Goal: Information Seeking & Learning: Learn about a topic

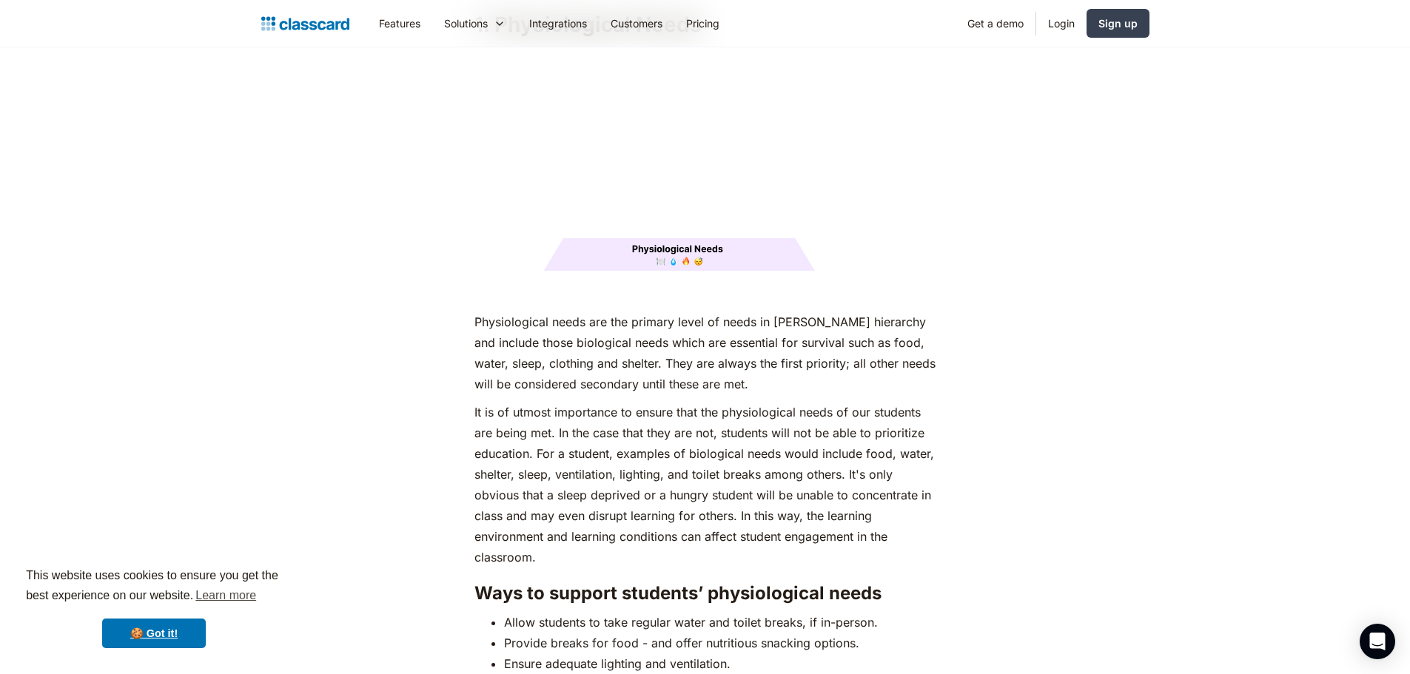
scroll to position [2073, 0]
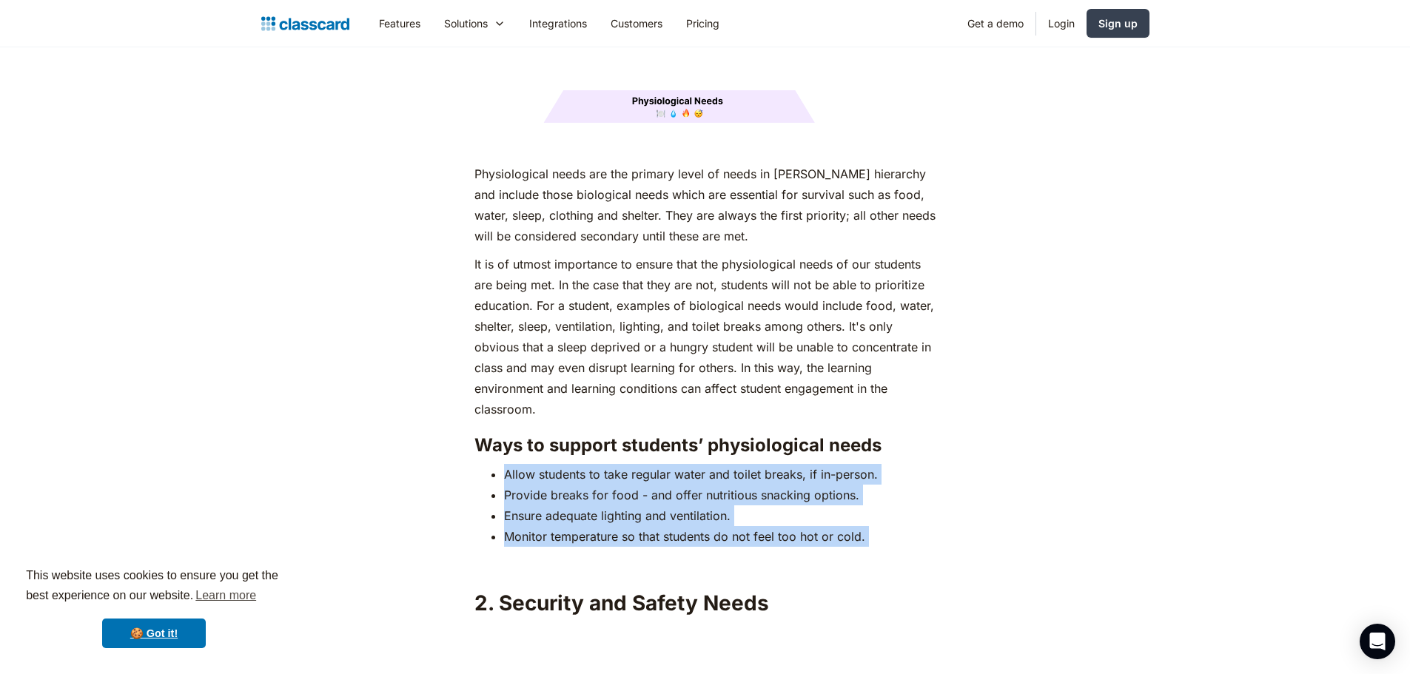
drag, startPoint x: 474, startPoint y: 444, endPoint x: 880, endPoint y: 520, distance: 413.5
copy div "Allow students to take regular water and toilet breaks, if in-person. Provide b…"
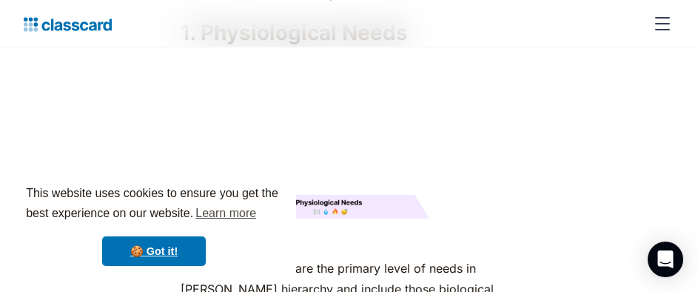
drag, startPoint x: 587, startPoint y: 153, endPoint x: 589, endPoint y: 166, distance: 12.7
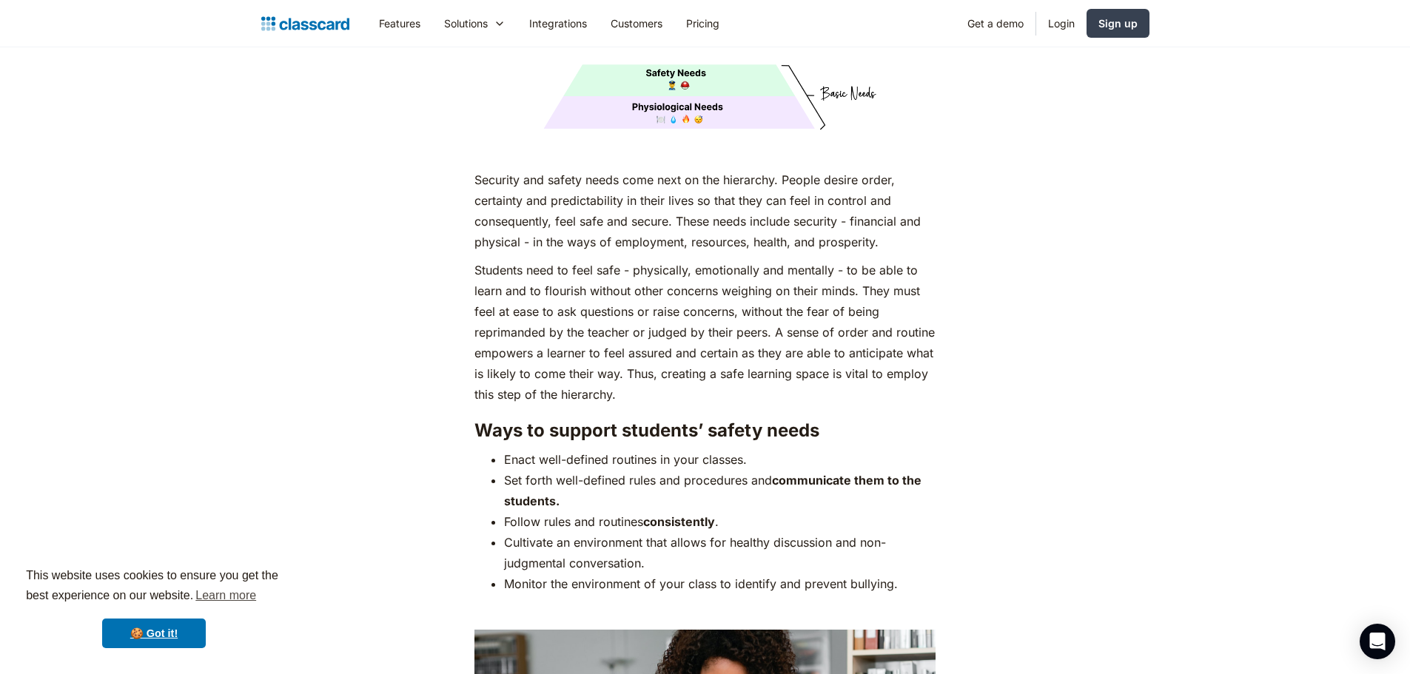
scroll to position [2942, 0]
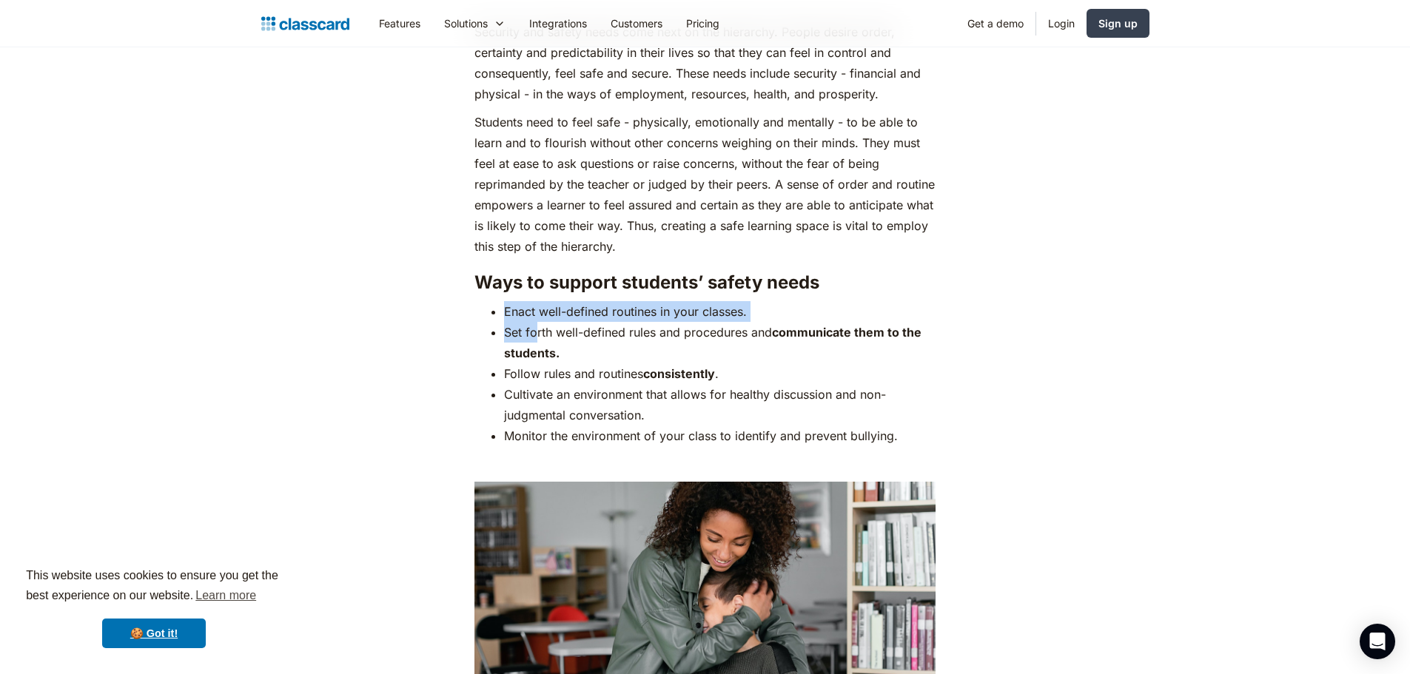
drag, startPoint x: 494, startPoint y: 281, endPoint x: 537, endPoint y: 296, distance: 45.7
click at [537, 301] on ul "Enact well-defined routines in your classes. Set forth well-defined rules and p…" at bounding box center [705, 373] width 461 height 145
click at [502, 301] on ul "Enact well-defined routines in your classes. Set forth well-defined rules and p…" at bounding box center [705, 373] width 461 height 145
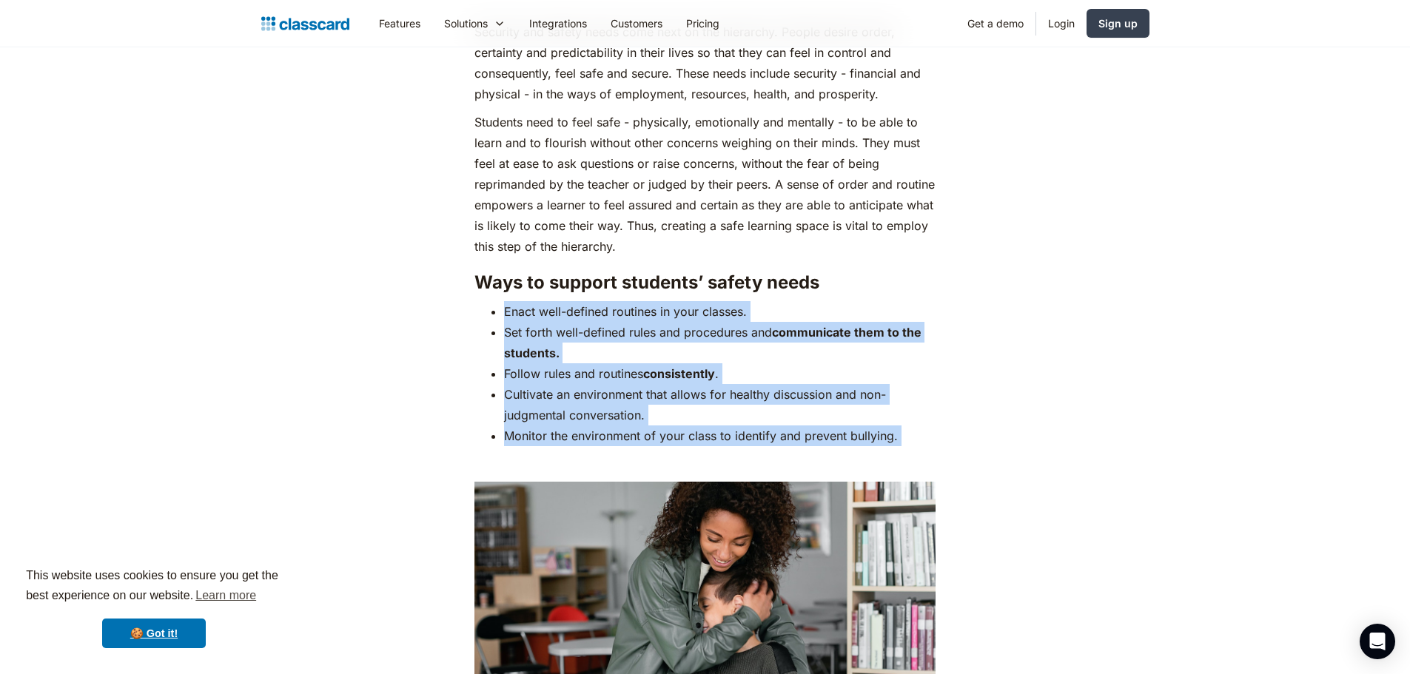
drag, startPoint x: 502, startPoint y: 284, endPoint x: 937, endPoint y: 403, distance: 450.6
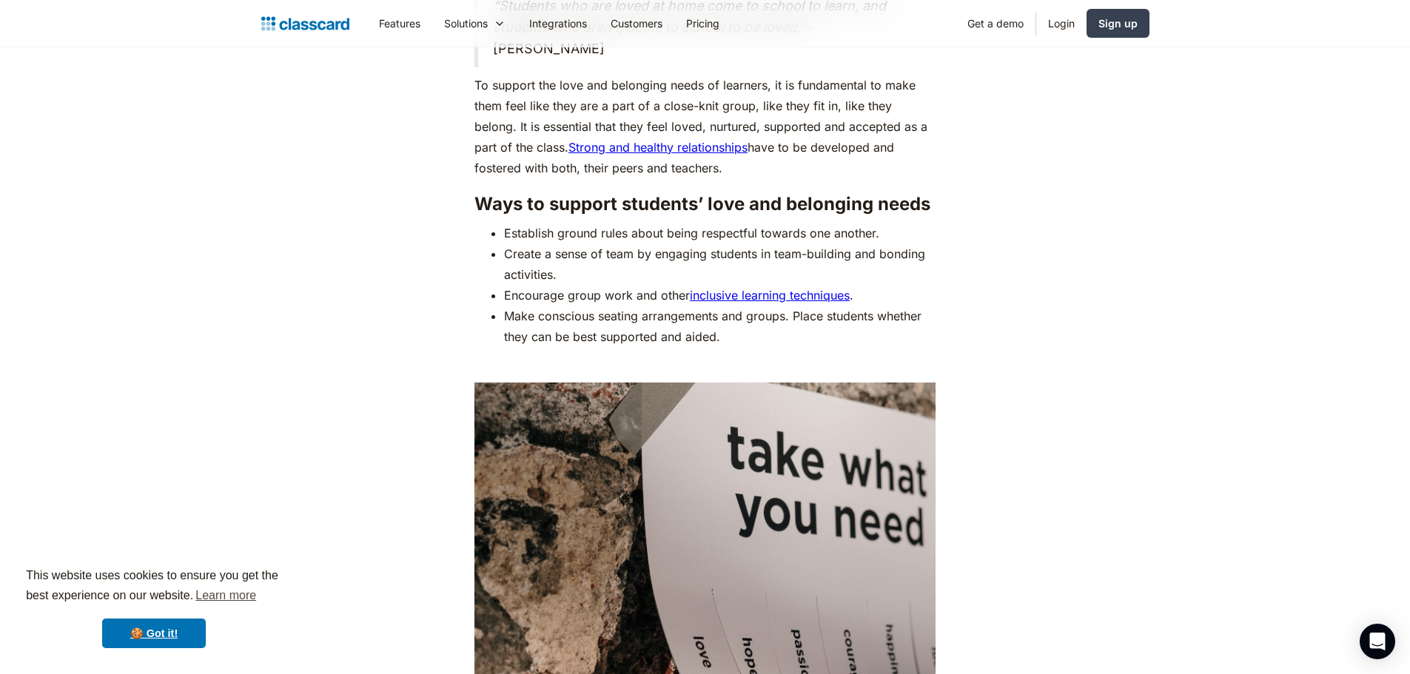
scroll to position [4201, 0]
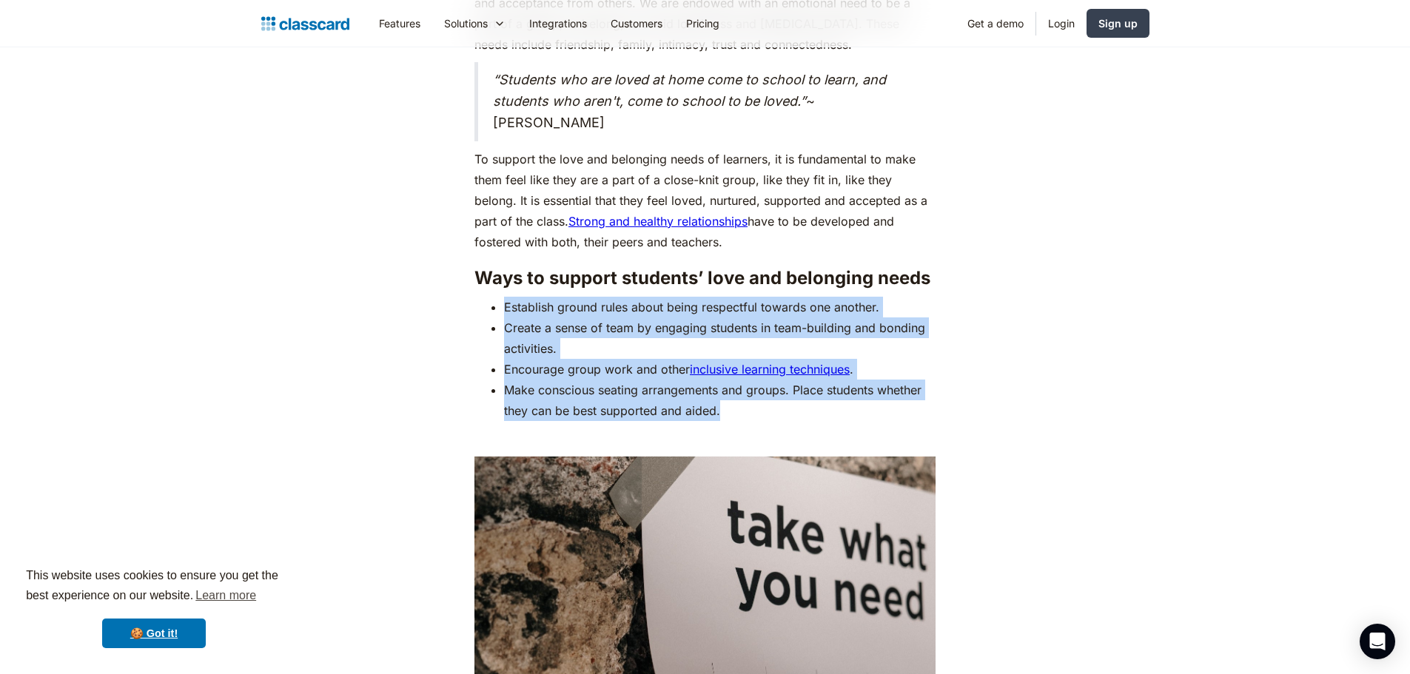
drag, startPoint x: 474, startPoint y: 272, endPoint x: 774, endPoint y: 390, distance: 322.8
click at [774, 390] on ul "Establish ground rules about being respectful towards one another. Create a sen…" at bounding box center [705, 359] width 461 height 124
copy ul "Establish ground rules about being respectful towards one another. Create a sen…"
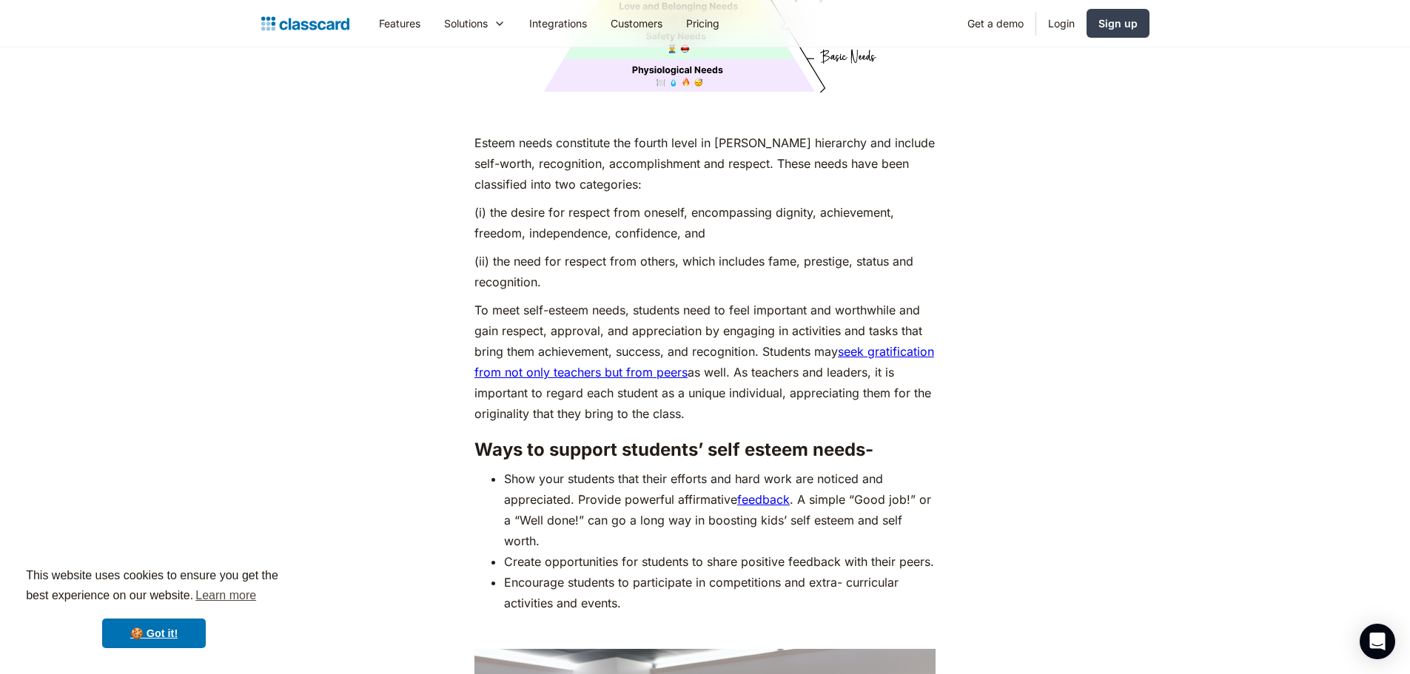
scroll to position [5459, 0]
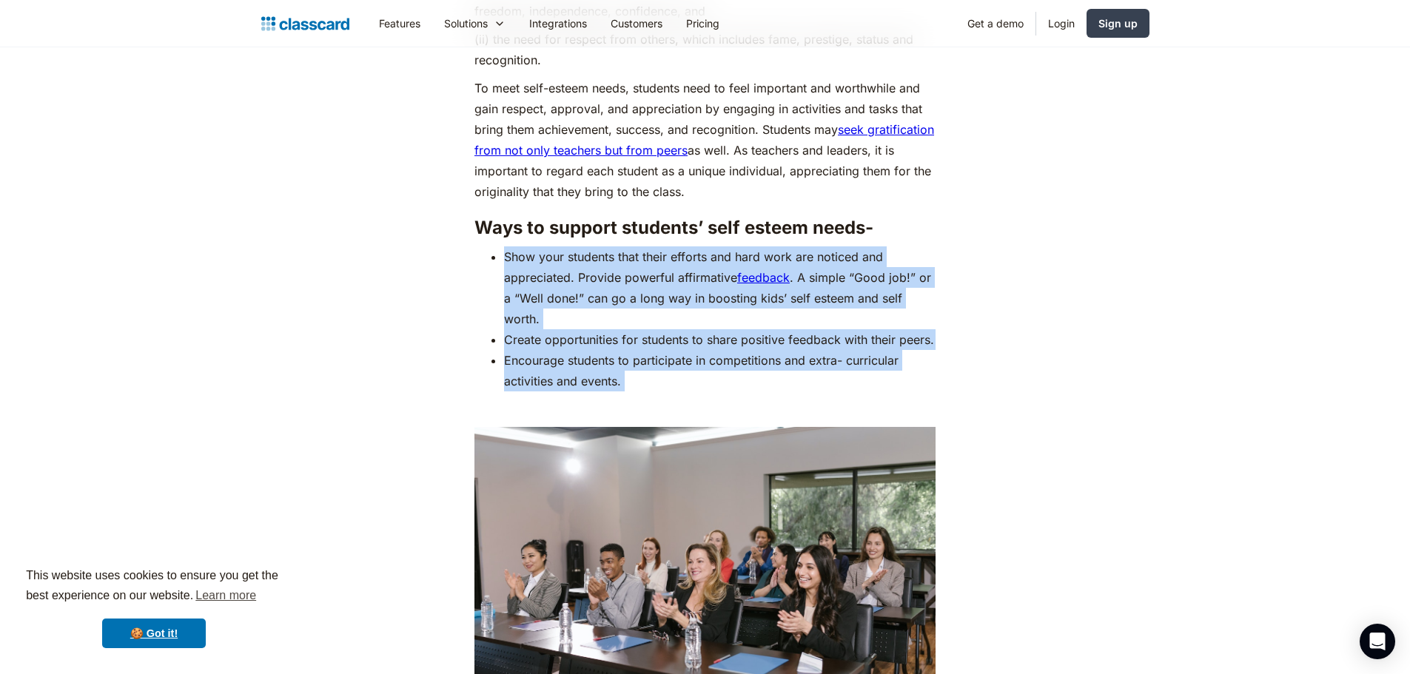
drag, startPoint x: 470, startPoint y: 223, endPoint x: 679, endPoint y: 391, distance: 268.0
copy div "Show your students that their efforts and hard work are noticed and appreciated…"
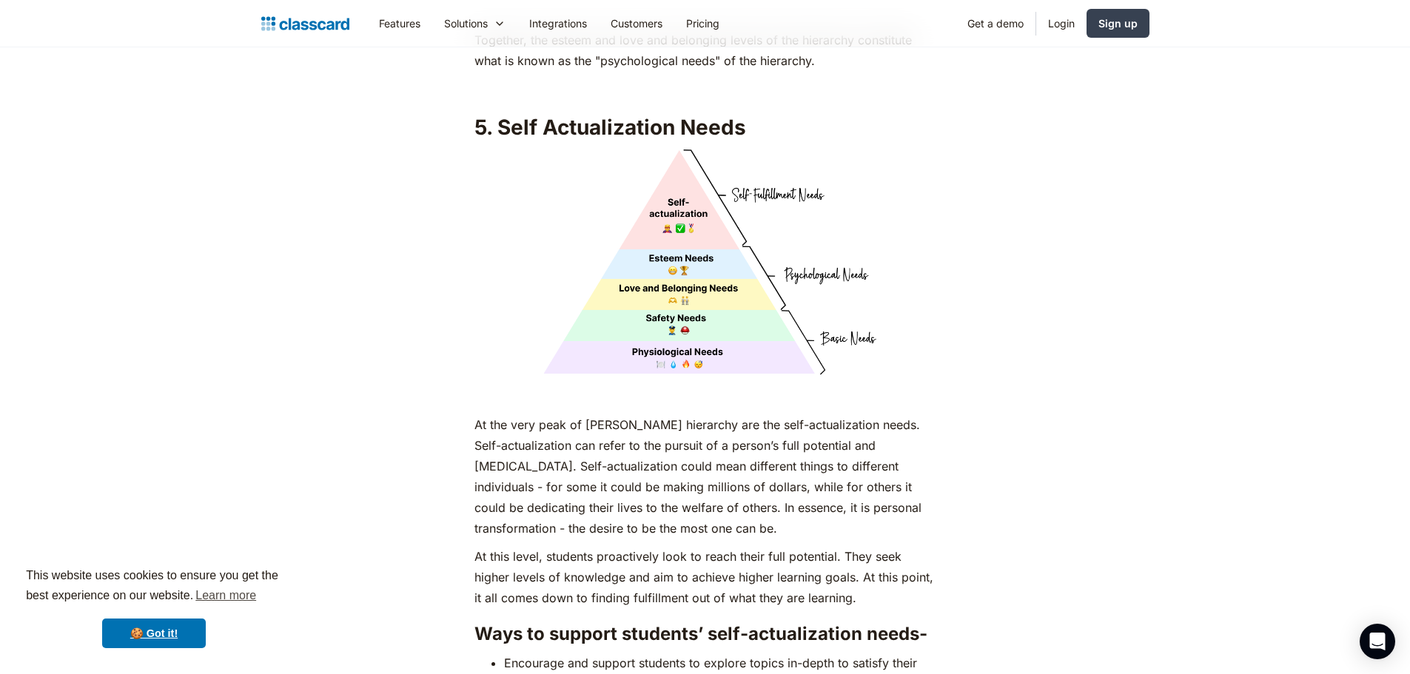
scroll to position [6496, 0]
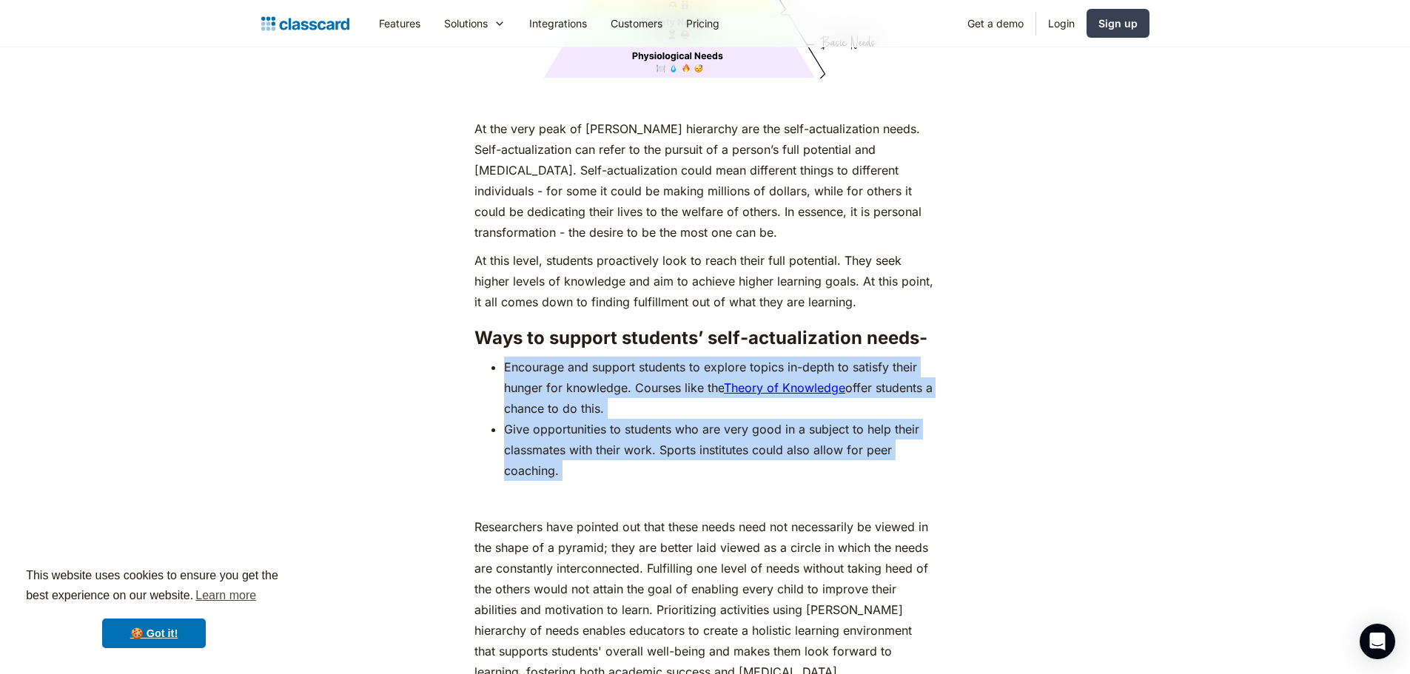
drag, startPoint x: 476, startPoint y: 364, endPoint x: 580, endPoint y: 486, distance: 160.8
copy div "Encourage and support students to explore topics in-depth to satisfy their hung…"
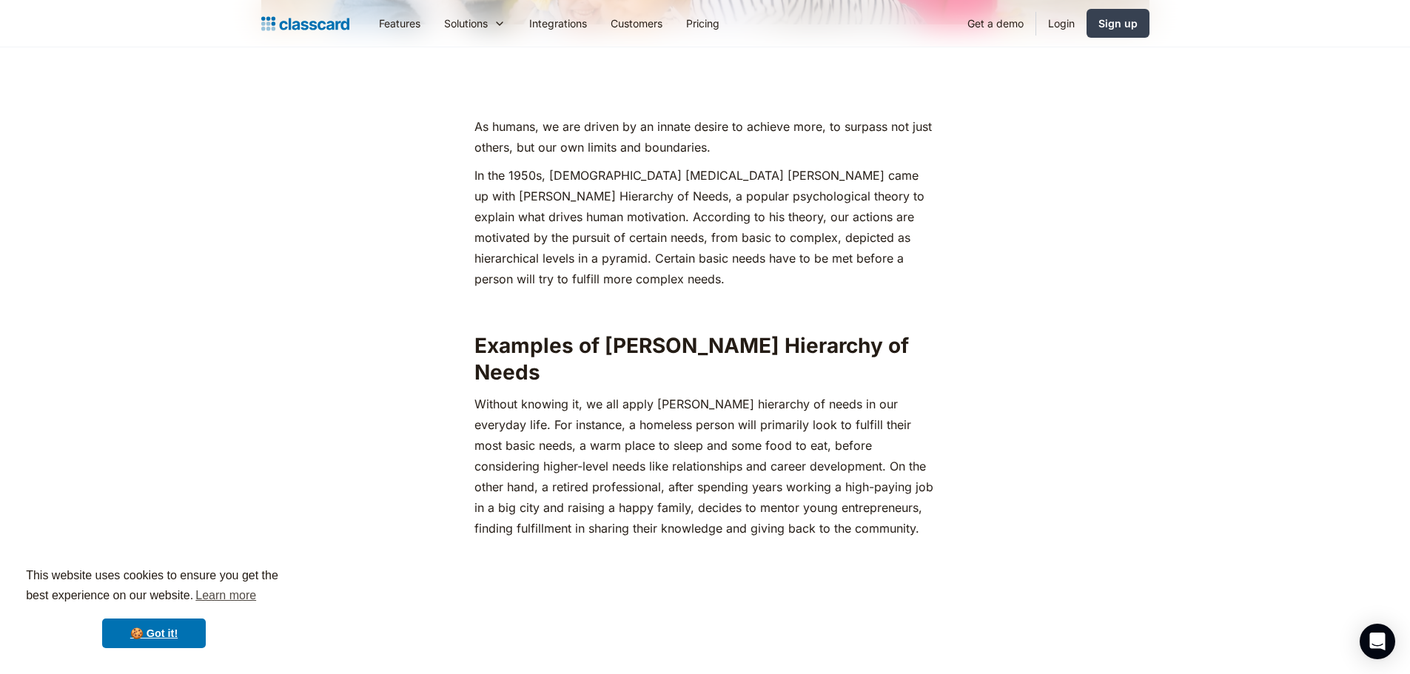
scroll to position [1111, 0]
